Goal: Information Seeking & Learning: Learn about a topic

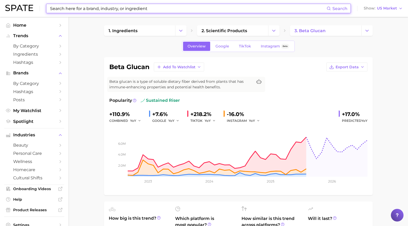
click at [124, 6] on input at bounding box center [188, 8] width 277 height 9
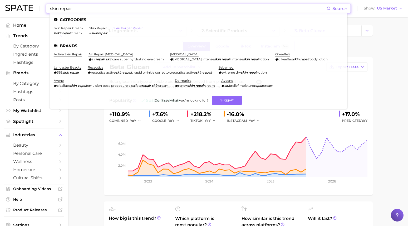
type input "skin repair"
click at [127, 26] on link "skin barrier repair" at bounding box center [128, 28] width 29 height 4
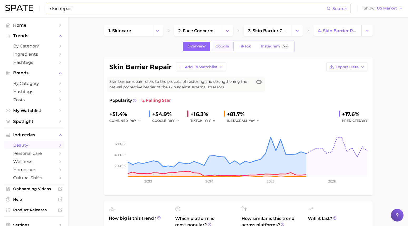
click at [220, 48] on span "Google" at bounding box center [223, 46] width 14 height 4
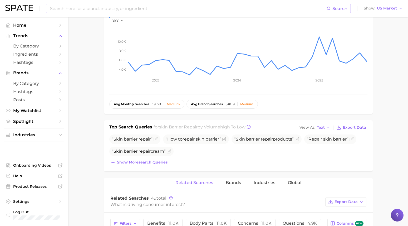
scroll to position [109, 0]
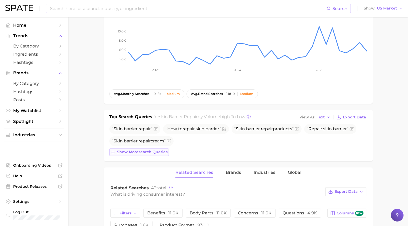
click at [165, 153] on span "Show more search queries" at bounding box center [142, 152] width 51 height 4
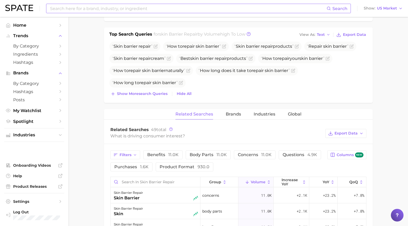
scroll to position [184, 0]
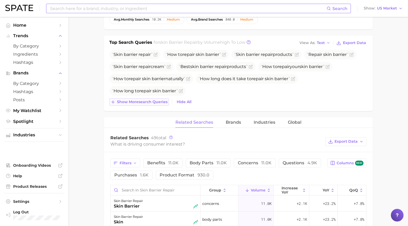
click at [128, 102] on span "Show more search queries" at bounding box center [142, 102] width 51 height 4
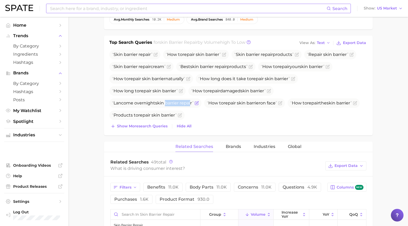
drag, startPoint x: 192, startPoint y: 103, endPoint x: 166, endPoint y: 106, distance: 26.1
click at [166, 106] on span "Lancome overnight skin barrier repair" at bounding box center [155, 102] width 92 height 9
drag, startPoint x: 193, startPoint y: 104, endPoint x: 114, endPoint y: 104, distance: 78.8
click at [114, 104] on span "Lancome overnight skin barrier repair" at bounding box center [153, 102] width 82 height 5
copy span "Lancome overnight skin barrier repair"
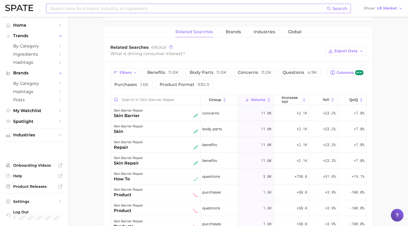
scroll to position [306, 0]
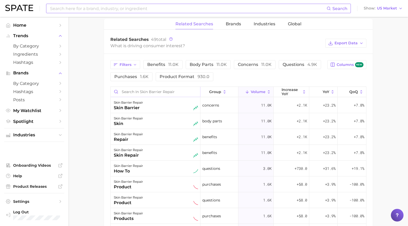
click at [178, 91] on input "Search in skin barrier repair" at bounding box center [156, 92] width 90 height 10
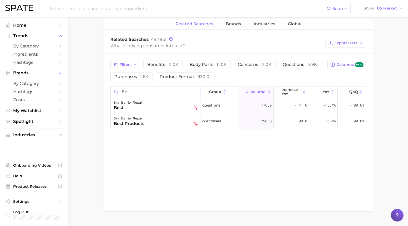
type input "b"
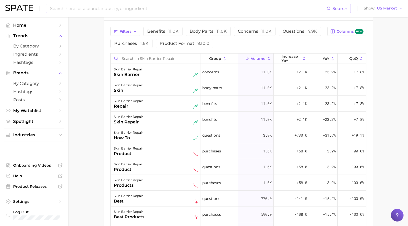
scroll to position [335, 0]
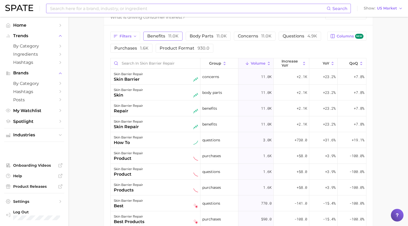
click at [158, 36] on span "benefits 11.0k" at bounding box center [162, 35] width 31 height 5
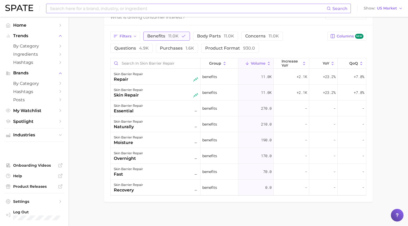
click at [176, 40] on button "benefits 11.0k" at bounding box center [166, 36] width 47 height 9
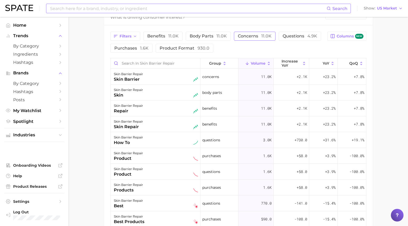
click at [265, 36] on span "11.0k" at bounding box center [266, 35] width 10 height 5
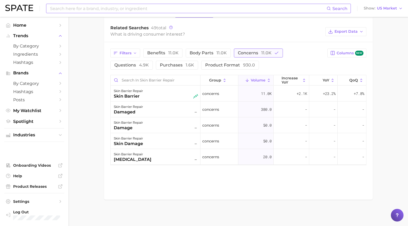
click at [266, 54] on span "11.0k" at bounding box center [266, 52] width 10 height 5
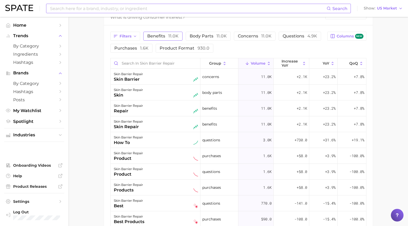
click at [152, 37] on span "benefits 11.0k" at bounding box center [162, 35] width 31 height 5
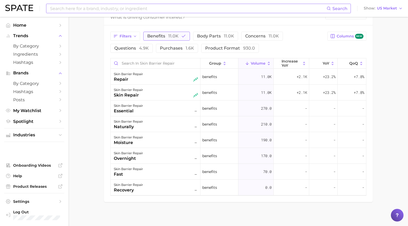
click at [152, 37] on span "benefits 11.0k" at bounding box center [162, 35] width 31 height 5
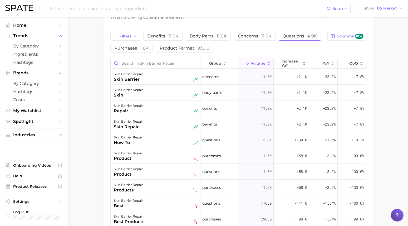
click at [292, 34] on span "questions 4.9k" at bounding box center [300, 35] width 35 height 5
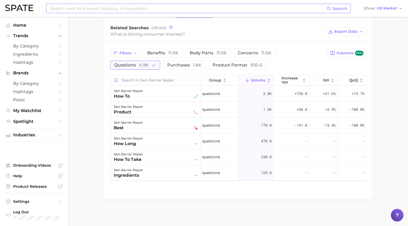
scroll to position [318, 0]
click at [226, 62] on button "product format 930.0" at bounding box center [238, 65] width 58 height 9
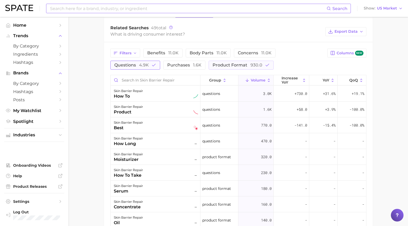
click at [143, 63] on span "4.9k" at bounding box center [144, 64] width 10 height 5
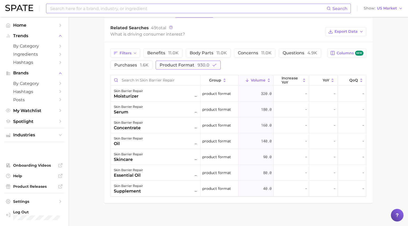
click at [179, 64] on span "product format 930.0" at bounding box center [185, 64] width 50 height 5
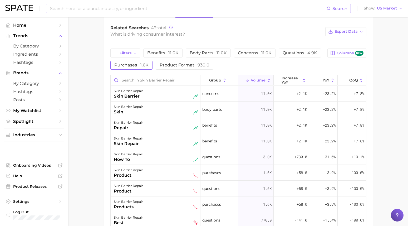
click at [131, 68] on button "purchases 1.6k" at bounding box center [131, 65] width 42 height 9
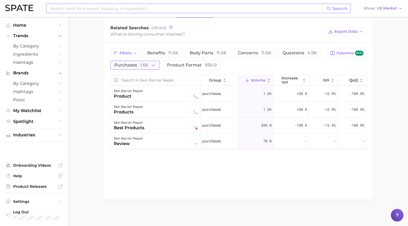
click at [131, 68] on button "purchases 1.6k" at bounding box center [135, 65] width 50 height 9
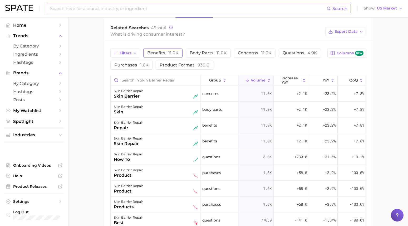
click at [161, 54] on span "benefits 11.0k" at bounding box center [162, 52] width 31 height 5
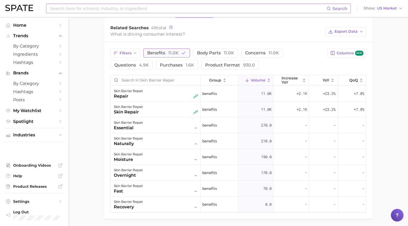
click at [161, 54] on span "benefits 11.0k" at bounding box center [162, 52] width 31 height 5
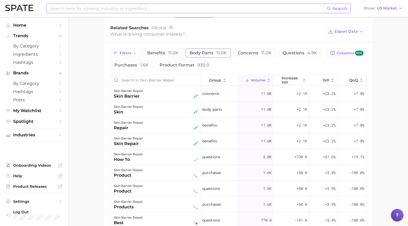
click at [201, 54] on span "body parts 11.0k" at bounding box center [208, 52] width 37 height 5
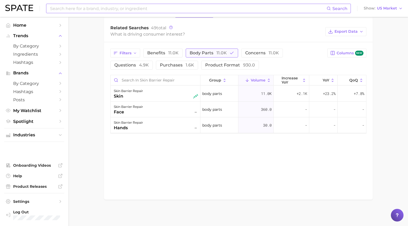
click at [201, 54] on span "body parts 11.0k" at bounding box center [208, 52] width 37 height 5
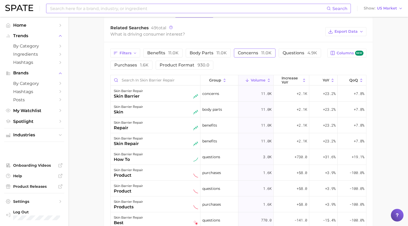
click at [251, 55] on span "concerns 11.0k" at bounding box center [255, 52] width 34 height 5
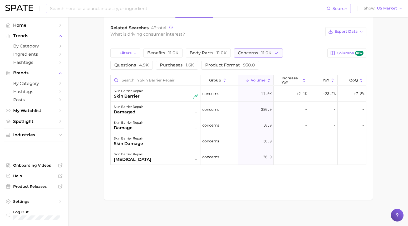
click at [251, 55] on span "concerns 11.0k" at bounding box center [255, 52] width 34 height 5
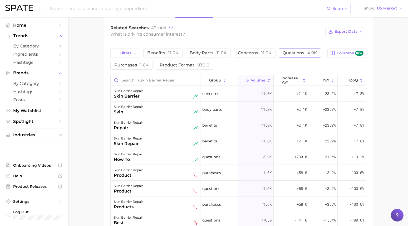
click at [302, 55] on span "questions 4.9k" at bounding box center [300, 52] width 35 height 5
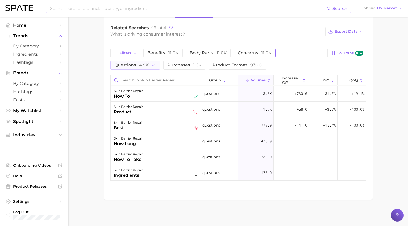
click at [236, 50] on button "concerns 11.0k" at bounding box center [255, 52] width 42 height 9
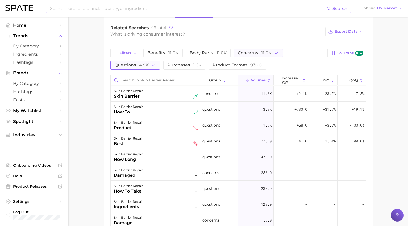
click at [119, 62] on button "questions 4.9k" at bounding box center [135, 65] width 50 height 9
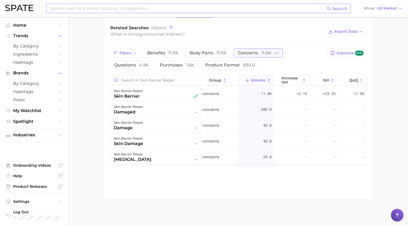
click at [245, 56] on button "concerns 11.0k" at bounding box center [258, 52] width 49 height 9
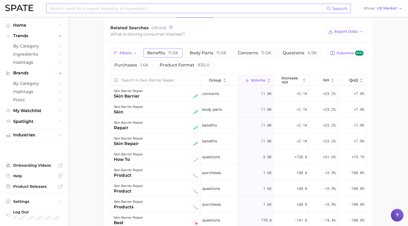
click at [168, 56] on button "benefits 11.0k" at bounding box center [162, 52] width 39 height 9
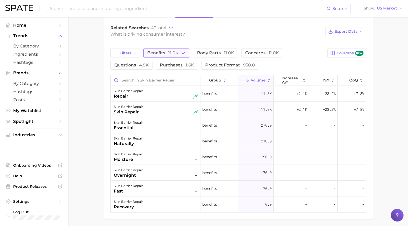
click at [168, 56] on button "benefits 11.0k" at bounding box center [166, 52] width 47 height 9
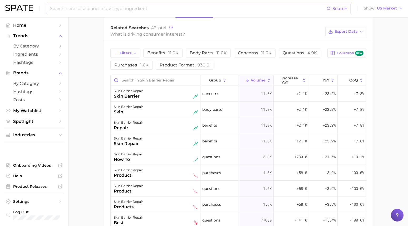
scroll to position [0, 0]
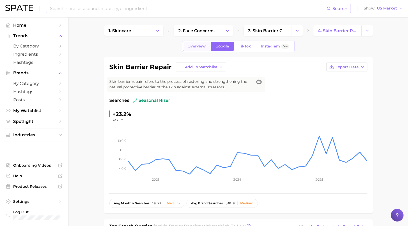
click at [194, 46] on span "Overview" at bounding box center [197, 46] width 18 height 4
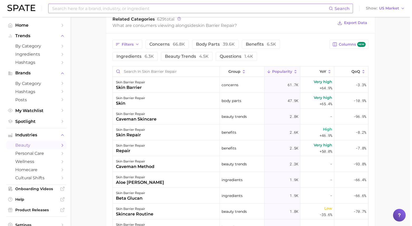
scroll to position [344, 0]
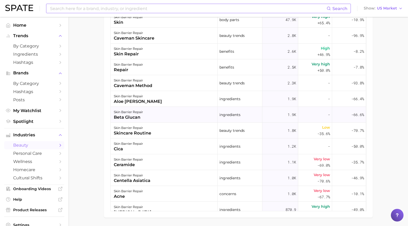
click at [155, 116] on div "skin barrier repair beta glucan" at bounding box center [164, 115] width 107 height 16
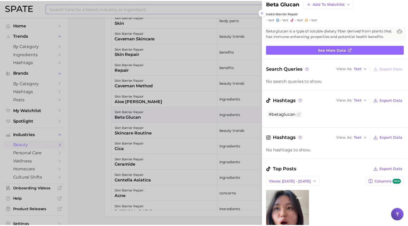
scroll to position [0, 0]
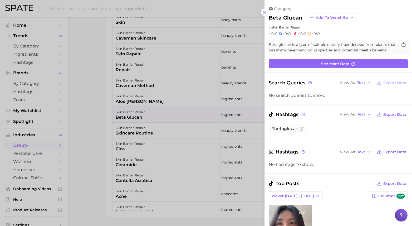
click at [98, 132] on div at bounding box center [206, 113] width 412 height 226
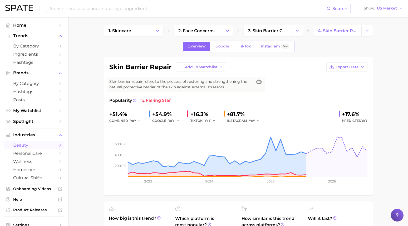
click at [221, 48] on span "Google" at bounding box center [223, 46] width 14 height 4
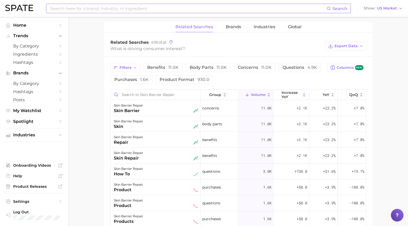
scroll to position [178, 0]
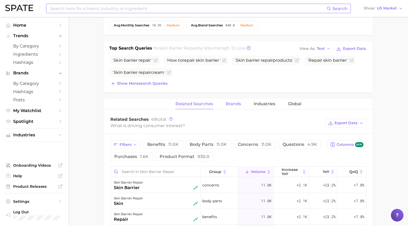
click at [236, 104] on span "Brands" at bounding box center [233, 103] width 15 height 5
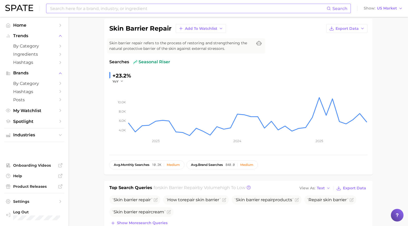
scroll to position [0, 0]
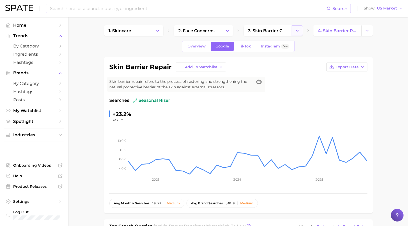
click at [295, 32] on icon "Change Category" at bounding box center [298, 31] width 6 height 6
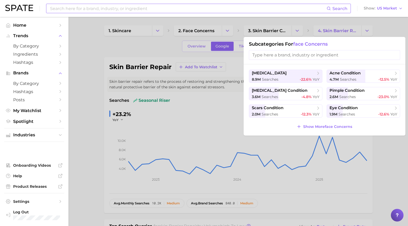
click at [281, 21] on div at bounding box center [204, 113] width 408 height 226
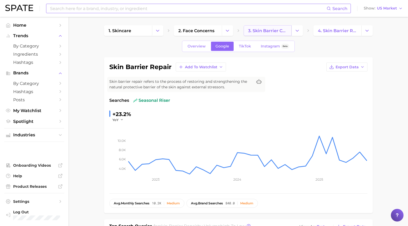
click at [262, 33] on span "3. skin barrier concerns" at bounding box center [267, 30] width 39 height 5
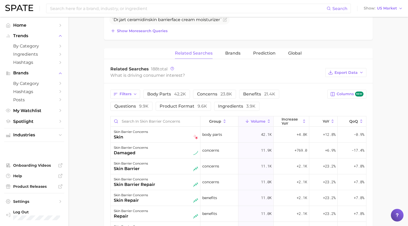
scroll to position [237, 0]
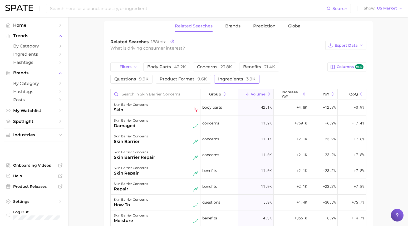
click at [246, 79] on span "3.9k" at bounding box center [250, 78] width 9 height 5
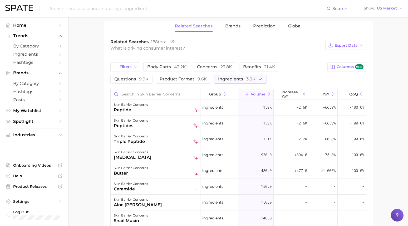
scroll to position [0, 0]
